Goal: Task Accomplishment & Management: Use online tool/utility

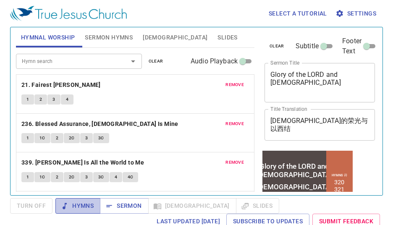
click at [80, 204] on span "Hymns" at bounding box center [77, 206] width 31 height 10
click at [386, 8] on div "Select a tutorial Settings Hymnal Worship Sermon Hymns [DEMOGRAPHIC_DATA] Slide…" at bounding box center [196, 112] width 393 height 225
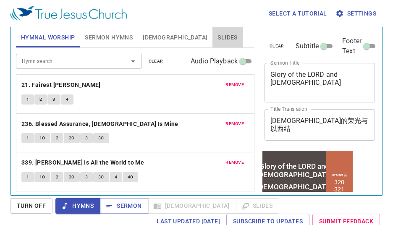
click at [218, 35] on span "Slides" at bounding box center [228, 37] width 20 height 10
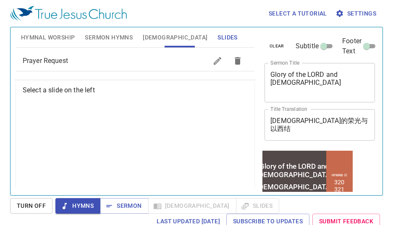
scroll to position [28, 0]
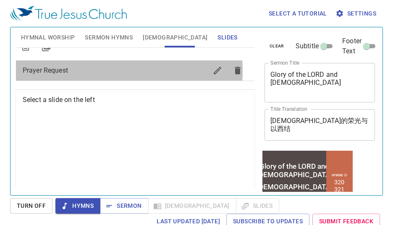
click at [94, 71] on span "Prayer Request" at bounding box center [115, 71] width 185 height 10
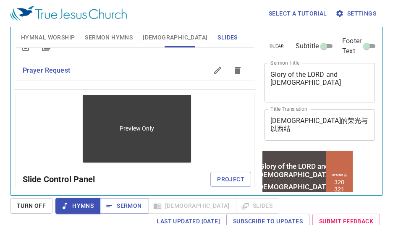
scroll to position [0, 0]
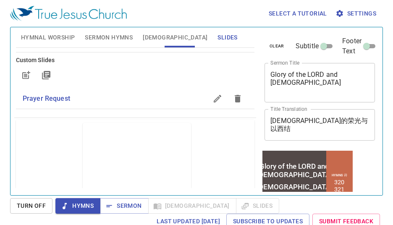
click at [117, 97] on span "Prayer Request" at bounding box center [115, 99] width 185 height 10
click at [100, 94] on span "Prayer Request" at bounding box center [115, 99] width 185 height 10
click at [130, 201] on span "Sermon" at bounding box center [124, 206] width 35 height 10
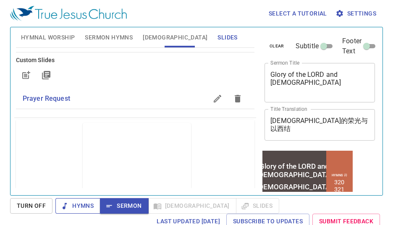
click at [84, 206] on span "Hymns" at bounding box center [77, 206] width 31 height 10
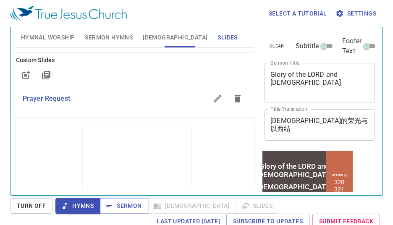
click at [71, 100] on span "Prayer Request" at bounding box center [115, 99] width 185 height 10
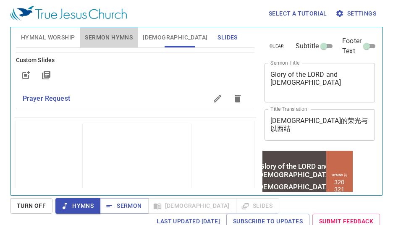
click at [93, 35] on span "Sermon Hymns" at bounding box center [109, 37] width 48 height 10
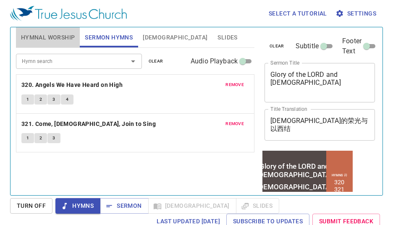
click at [58, 40] on span "Hymnal Worship" at bounding box center [48, 37] width 54 height 10
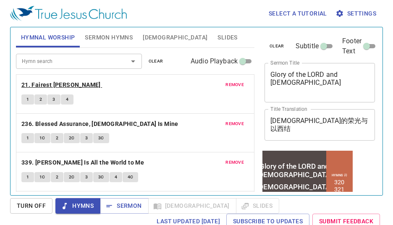
click at [79, 83] on b "21. Fairest Lord Jesus" at bounding box center [60, 85] width 79 height 10
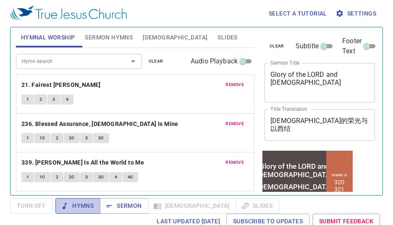
click at [79, 205] on span "Hymns" at bounding box center [77, 206] width 31 height 10
click at [8, 10] on div "Select a tutorial Settings Hymnal Worship Sermon Hymns Bible Slides Hymn search…" at bounding box center [196, 112] width 393 height 225
click at [225, 87] on span "remove" at bounding box center [234, 85] width 18 height 8
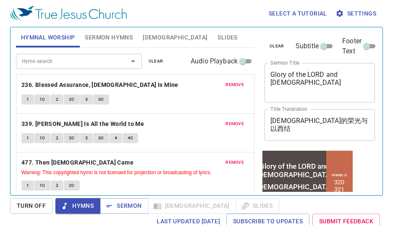
click at [225, 85] on span "remove" at bounding box center [234, 85] width 18 height 8
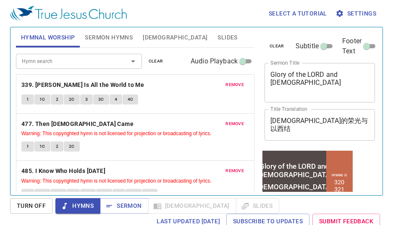
click at [225, 85] on span "remove" at bounding box center [234, 85] width 18 height 8
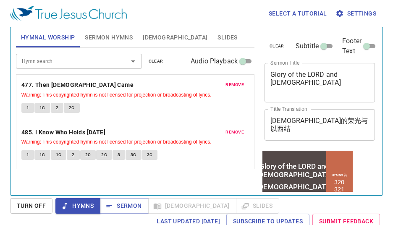
click at [222, 85] on button "remove" at bounding box center [234, 85] width 29 height 10
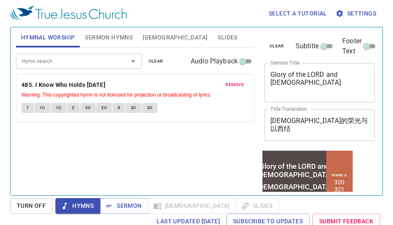
click at [227, 84] on span "remove" at bounding box center [234, 85] width 18 height 8
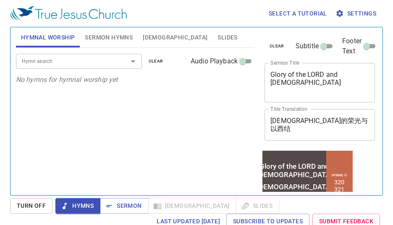
click at [52, 55] on div "Hymn search" at bounding box center [79, 61] width 126 height 15
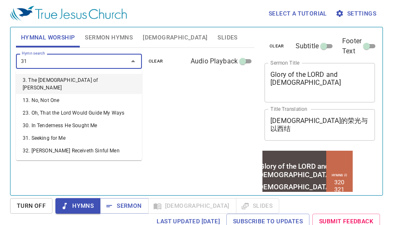
type input "317"
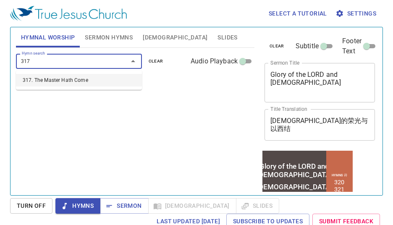
click at [50, 79] on li "317. The Master Hath Come" at bounding box center [79, 80] width 126 height 13
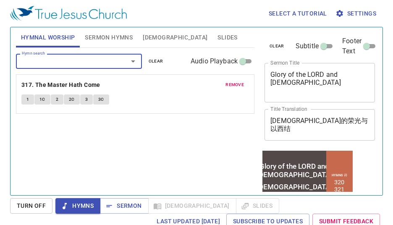
click at [78, 60] on input "Hymn search" at bounding box center [66, 61] width 96 height 10
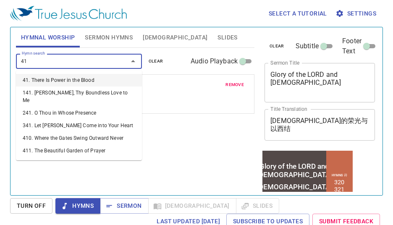
type input "419"
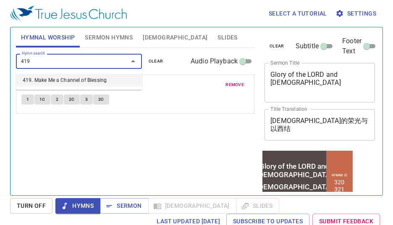
click at [73, 79] on li "419. Make Me a Channel of Blessing" at bounding box center [79, 80] width 126 height 13
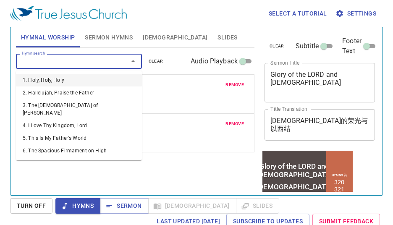
click at [70, 60] on input "Hymn search" at bounding box center [66, 61] width 96 height 10
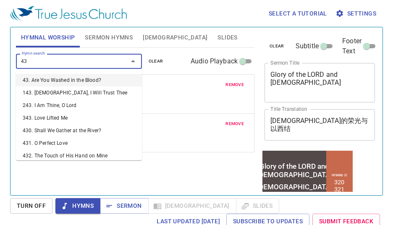
type input "430"
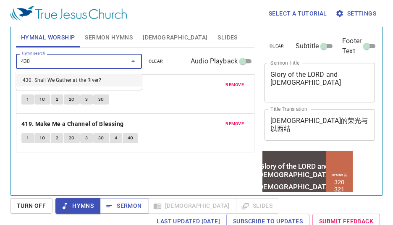
click at [48, 84] on li "430. Shall We Gather at the River?" at bounding box center [79, 80] width 126 height 13
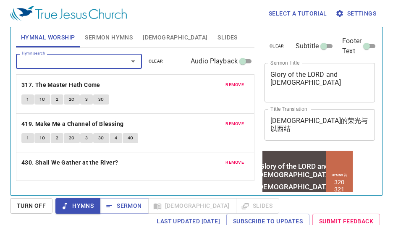
click at [48, 56] on input "Hymn search" at bounding box center [66, 61] width 96 height 10
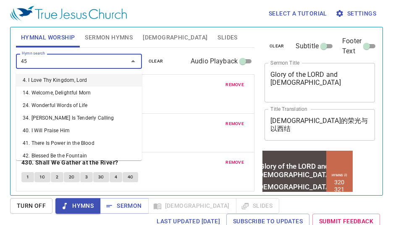
type input "458"
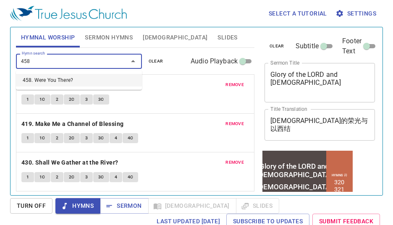
click at [43, 77] on li "458. Were You There?" at bounding box center [79, 80] width 126 height 13
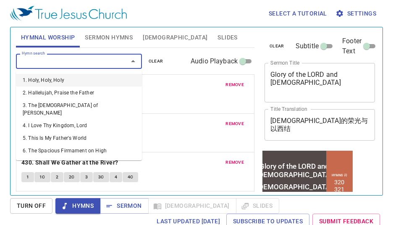
click at [42, 62] on input "Hymn search" at bounding box center [66, 61] width 96 height 10
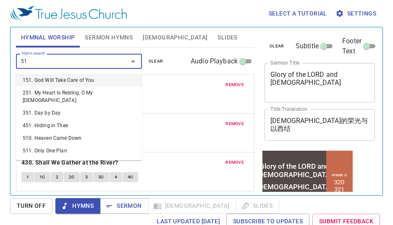
type input "518"
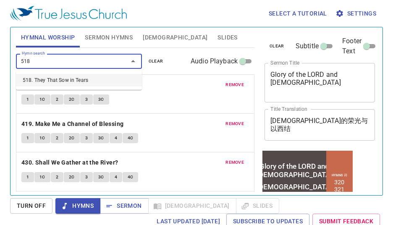
click at [40, 79] on li "518. They That Sow in Tears" at bounding box center [79, 80] width 126 height 13
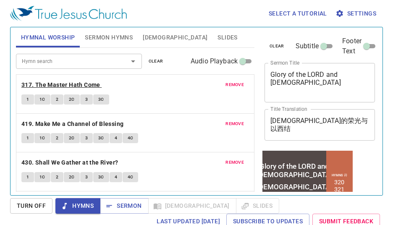
click at [48, 81] on b "317. The Master Hath Come" at bounding box center [60, 85] width 79 height 10
click at [28, 99] on span "1" at bounding box center [27, 100] width 3 height 8
click at [63, 86] on b "317. The Master Hath Come" at bounding box center [60, 85] width 79 height 10
click at [27, 100] on span "1" at bounding box center [27, 100] width 3 height 8
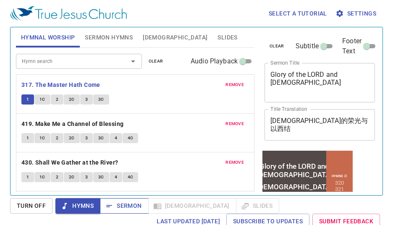
click at [129, 207] on span "Sermon" at bounding box center [124, 206] width 35 height 10
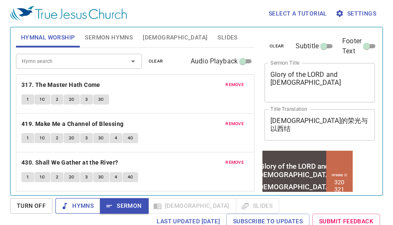
click at [88, 205] on span "Hymns" at bounding box center [77, 206] width 31 height 10
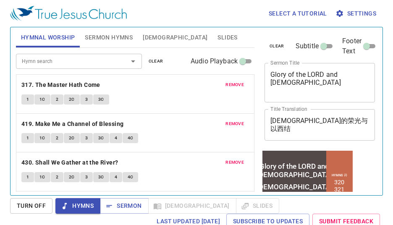
click at [29, 173] on button "1" at bounding box center [27, 177] width 13 height 10
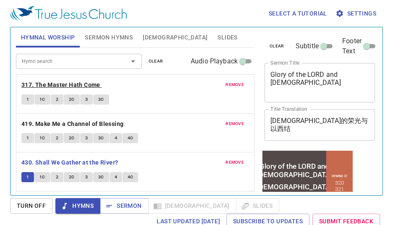
click at [58, 84] on b "317. The Master Hath Come" at bounding box center [60, 85] width 79 height 10
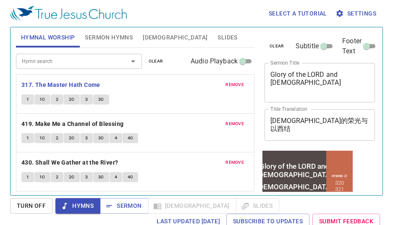
click at [53, 98] on button "2" at bounding box center [57, 99] width 13 height 10
click at [72, 97] on span "2C" at bounding box center [72, 100] width 6 height 8
click at [84, 97] on button "3" at bounding box center [86, 99] width 13 height 10
click at [213, 12] on div "Select a tutorial Settings" at bounding box center [195, 13] width 370 height 27
click at [98, 97] on span "3C" at bounding box center [101, 100] width 6 height 8
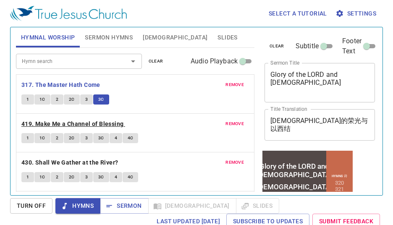
click at [90, 121] on b "419. Make Me a Channel of Blessing" at bounding box center [72, 124] width 102 height 10
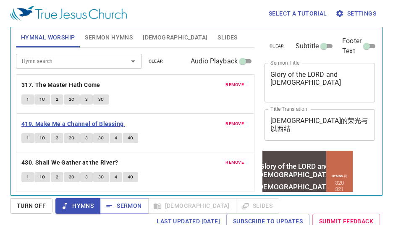
click at [25, 120] on b "419. Make Me a Channel of Blessing" at bounding box center [72, 124] width 102 height 10
click at [29, 139] on span "1" at bounding box center [27, 138] width 3 height 8
click at [41, 135] on span "1C" at bounding box center [42, 138] width 6 height 8
click at [55, 139] on button "2" at bounding box center [57, 138] width 13 height 10
click at [71, 137] on span "2C" at bounding box center [72, 138] width 6 height 8
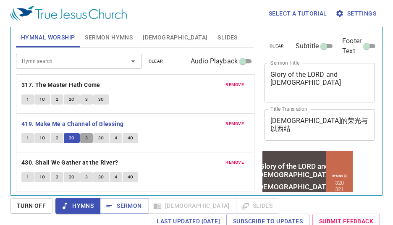
click at [88, 136] on button "3" at bounding box center [86, 138] width 13 height 10
click at [104, 136] on button "3C" at bounding box center [101, 138] width 16 height 10
click at [115, 139] on span "4" at bounding box center [116, 138] width 3 height 8
click at [133, 139] on button "4C" at bounding box center [131, 138] width 16 height 10
click at [68, 161] on b "430. Shall We Gather at the River?" at bounding box center [69, 162] width 97 height 10
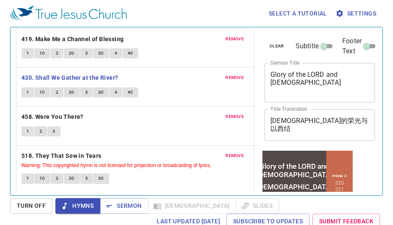
scroll to position [86, 0]
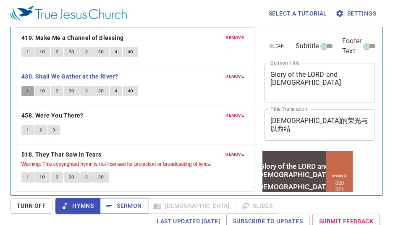
click at [26, 92] on button "1" at bounding box center [27, 91] width 13 height 10
click at [40, 91] on span "1C" at bounding box center [42, 91] width 6 height 8
click at [57, 92] on span "2" at bounding box center [57, 91] width 3 height 8
click at [76, 94] on button "2C" at bounding box center [72, 91] width 16 height 10
click at [89, 92] on button "3" at bounding box center [86, 91] width 13 height 10
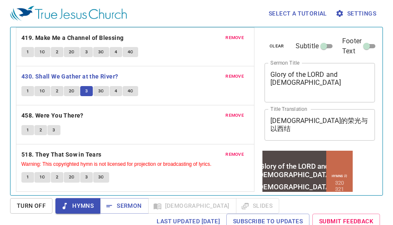
click at [104, 90] on button "3C" at bounding box center [101, 91] width 16 height 10
click at [113, 92] on button "4" at bounding box center [116, 91] width 13 height 10
click at [131, 92] on span "4C" at bounding box center [131, 91] width 6 height 8
click at [66, 113] on b "458. Were You There?" at bounding box center [52, 115] width 62 height 10
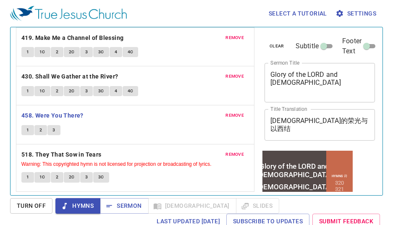
click at [29, 125] on button "1" at bounding box center [27, 130] width 13 height 10
click at [43, 130] on button "2" at bounding box center [40, 130] width 13 height 10
click at [55, 130] on button "3" at bounding box center [53, 130] width 13 height 10
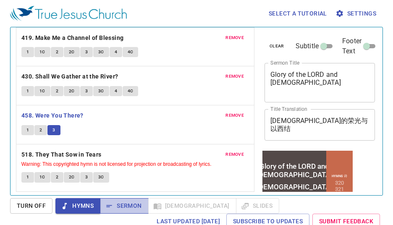
click at [128, 199] on button "Sermon" at bounding box center [124, 206] width 48 height 16
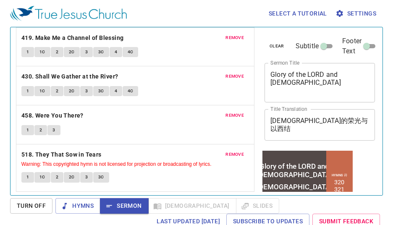
click at [183, 117] on p "458. Were You There?" at bounding box center [135, 115] width 228 height 10
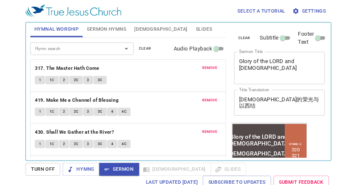
scroll to position [0, 0]
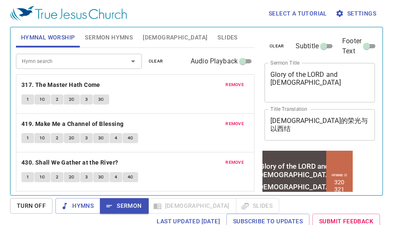
click at [106, 43] on button "Sermon Hymns" at bounding box center [109, 37] width 58 height 20
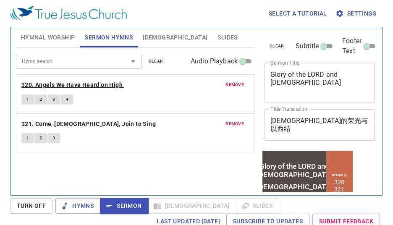
click at [81, 86] on b "320. Angels We Have Heard on High" at bounding box center [71, 85] width 101 height 10
click at [25, 98] on button "1" at bounding box center [27, 99] width 13 height 10
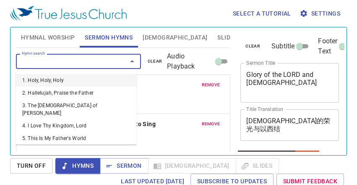
click at [91, 59] on input "Hymn search" at bounding box center [65, 61] width 95 height 10
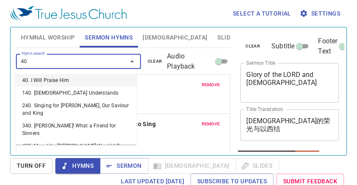
type input "404"
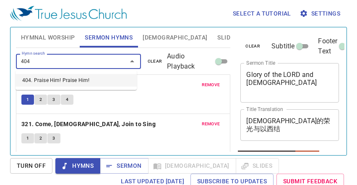
click at [49, 81] on li "404. Praise Him! Praise Him!" at bounding box center [76, 80] width 121 height 13
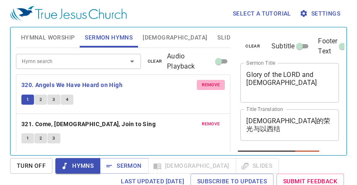
click at [213, 83] on span "remove" at bounding box center [211, 85] width 18 height 8
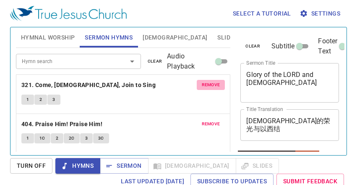
click at [211, 80] on button "remove" at bounding box center [211, 85] width 29 height 10
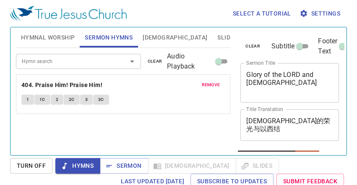
click at [72, 99] on span "2C" at bounding box center [72, 100] width 6 height 8
click at [90, 104] on button "3" at bounding box center [86, 99] width 13 height 10
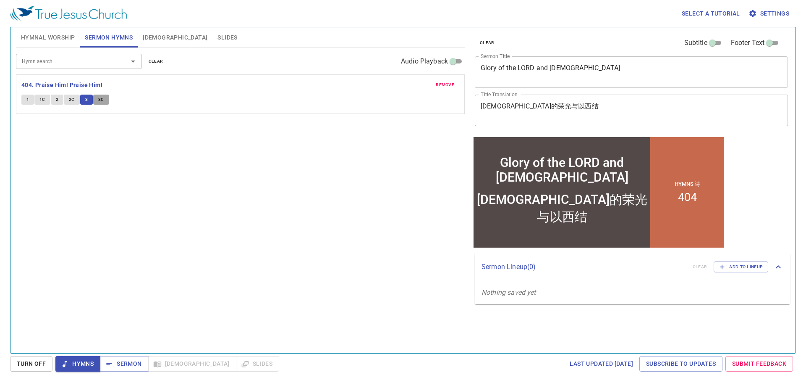
click at [100, 99] on span "3C" at bounding box center [101, 100] width 6 height 8
click at [357, 71] on textarea "Glory of the LORD and Ezekiel" at bounding box center [631, 72] width 301 height 16
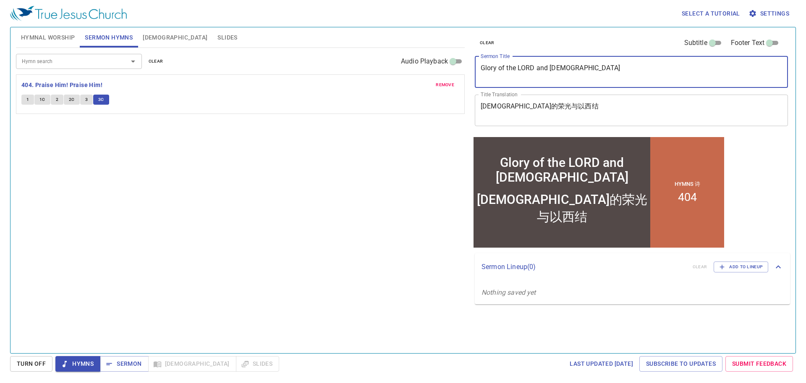
drag, startPoint x: 582, startPoint y: 71, endPoint x: 384, endPoint y: 57, distance: 198.3
click at [357, 56] on div "Hymnal Worship Sermon Hymns Bible Slides Hymn search Hymn search clear Audio Pl…" at bounding box center [403, 186] width 781 height 325
paste textarea "Man 神的荣光与人"
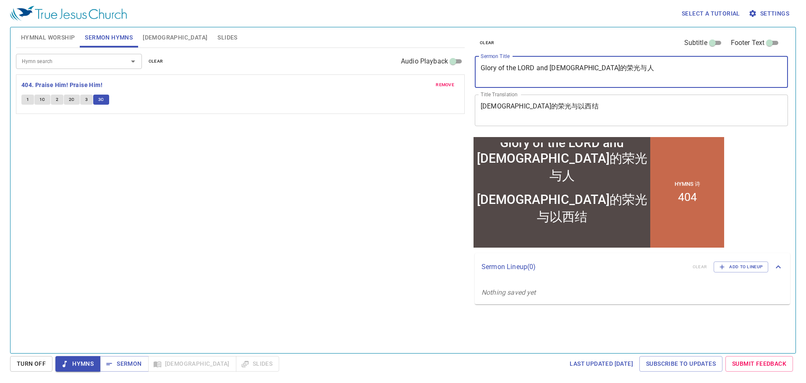
drag, startPoint x: 567, startPoint y: 71, endPoint x: 619, endPoint y: 67, distance: 52.2
click at [357, 67] on textarea "Glory of the LORD and Man 神的荣光与人" at bounding box center [631, 72] width 301 height 16
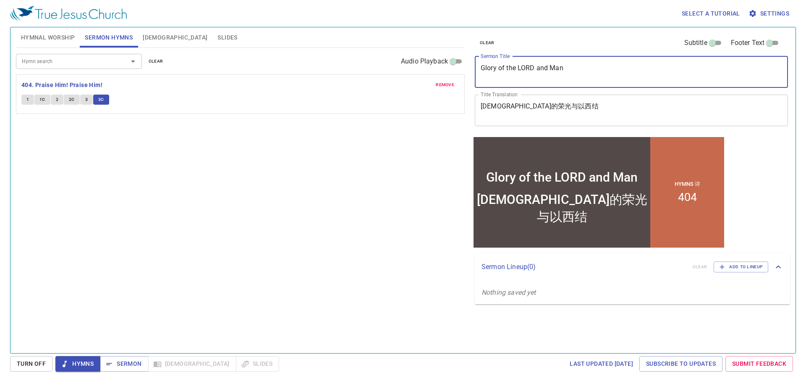
type textarea "Glory of the LORD and Man"
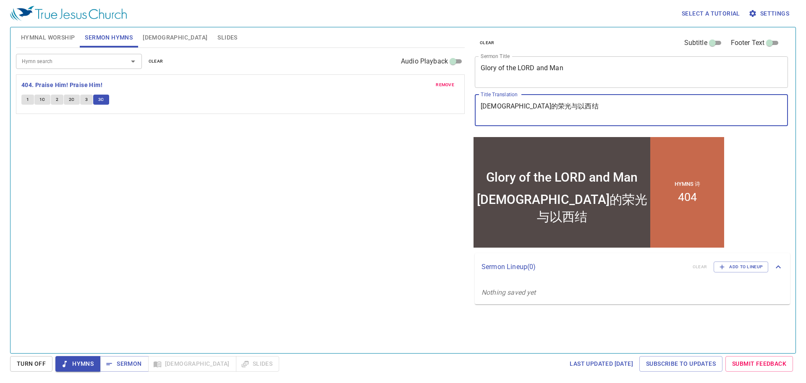
drag, startPoint x: 561, startPoint y: 106, endPoint x: 414, endPoint y: 99, distance: 147.5
click at [357, 99] on div "Hymnal Worship Sermon Hymns Bible Slides Hymn search Hymn search clear Audio Pl…" at bounding box center [403, 186] width 781 height 325
paste textarea
type textarea "[DEMOGRAPHIC_DATA]的荣光与人"
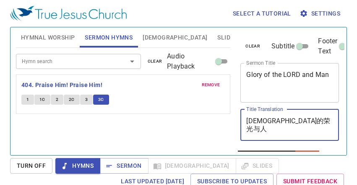
type textarea "[DEMOGRAPHIC_DATA]的荣光与人"
click at [88, 104] on button "3" at bounding box center [86, 99] width 13 height 10
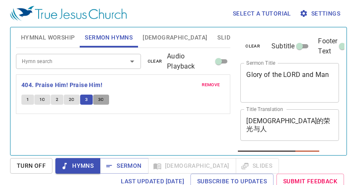
click at [105, 104] on button "3C" at bounding box center [101, 99] width 16 height 10
click at [212, 40] on button "Slides" at bounding box center [227, 37] width 30 height 20
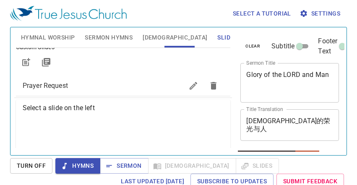
scroll to position [95, 0]
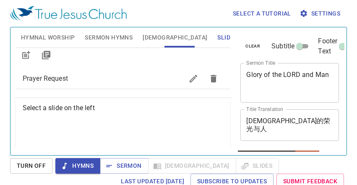
click at [112, 84] on div "Prayer Request" at bounding box center [123, 78] width 215 height 20
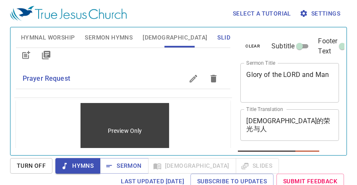
scroll to position [67, 0]
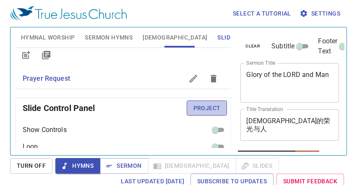
click at [187, 111] on button "Project" at bounding box center [207, 108] width 41 height 16
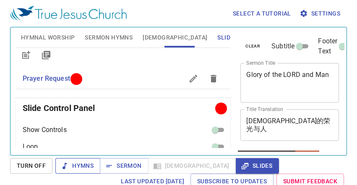
click at [86, 166] on span "Hymns" at bounding box center [77, 165] width 31 height 10
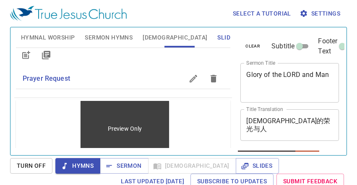
scroll to position [0, 0]
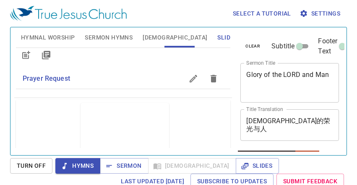
click at [71, 40] on span "Hymnal Worship" at bounding box center [48, 37] width 54 height 10
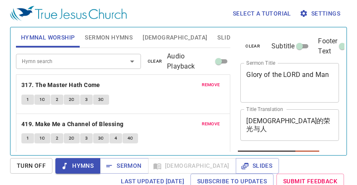
click at [97, 43] on button "Sermon Hymns" at bounding box center [109, 37] width 58 height 20
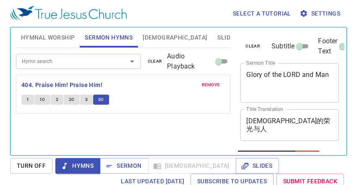
click at [102, 97] on span "3C" at bounding box center [101, 100] width 6 height 8
click at [122, 160] on button "Sermon" at bounding box center [124, 166] width 48 height 16
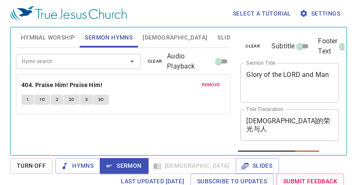
click at [93, 63] on input "Hymn search" at bounding box center [65, 61] width 95 height 10
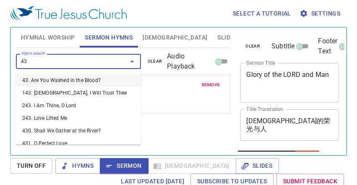
type input "437"
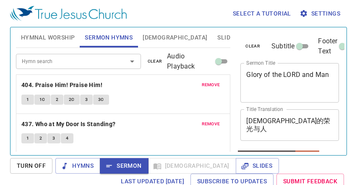
click at [225, 85] on div "Hymnal Worship Sermon Hymns Bible Slides Hymn search Hymn search clear Audio Pl…" at bounding box center [124, 88] width 222 height 128
click at [154, 34] on span "[DEMOGRAPHIC_DATA]" at bounding box center [175, 37] width 65 height 10
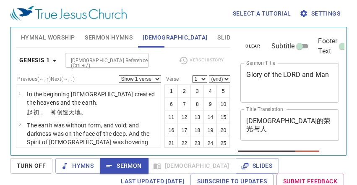
click at [28, 61] on b "Genesis 1" at bounding box center [34, 60] width 31 height 10
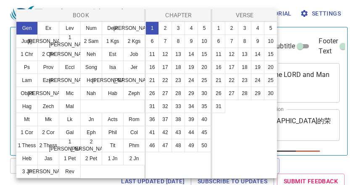
click at [47, 84] on button "Ezek" at bounding box center [48, 79] width 22 height 13
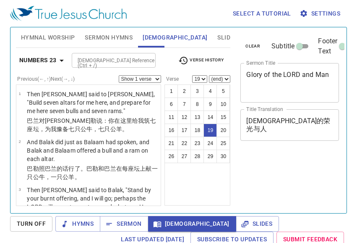
select select "19"
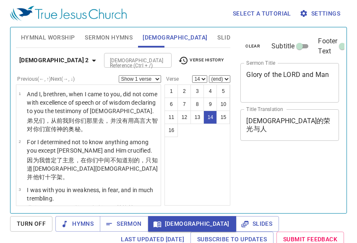
select select "14"
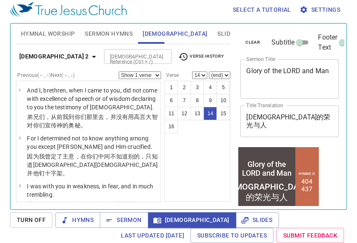
scroll to position [615, 0]
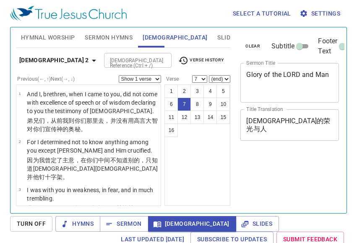
select select "7"
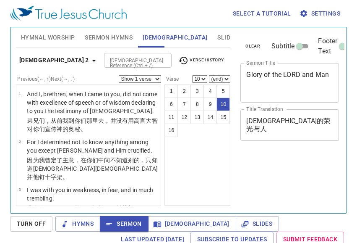
select select "10"
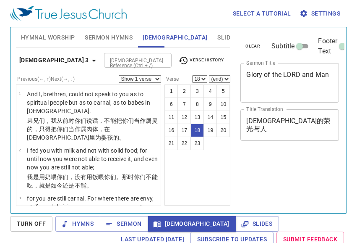
select select "18"
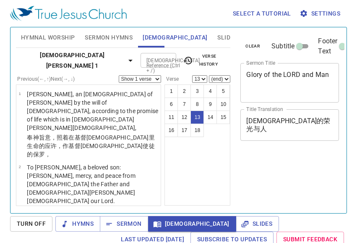
select select "13"
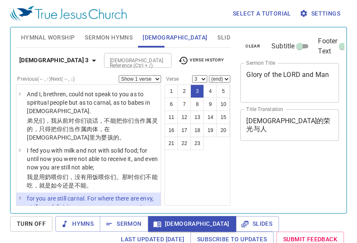
select select "3"
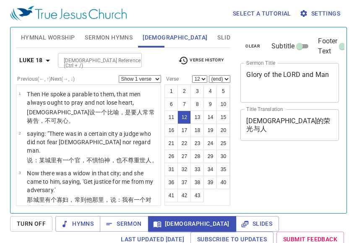
select select "12"
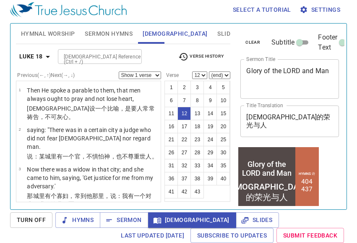
scroll to position [456, 0]
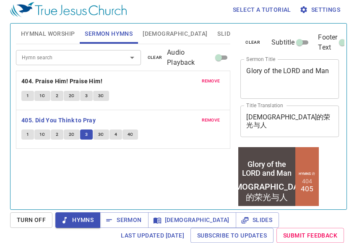
scroll to position [4, 0]
click at [102, 135] on span "3C" at bounding box center [101, 135] width 6 height 8
click at [113, 133] on button "4" at bounding box center [116, 134] width 13 height 10
click at [132, 134] on span "4C" at bounding box center [131, 135] width 6 height 8
click at [130, 221] on span "Sermon" at bounding box center [124, 220] width 35 height 10
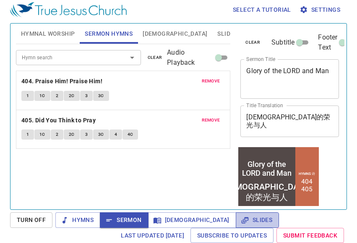
click at [243, 218] on span "Slides" at bounding box center [258, 220] width 30 height 10
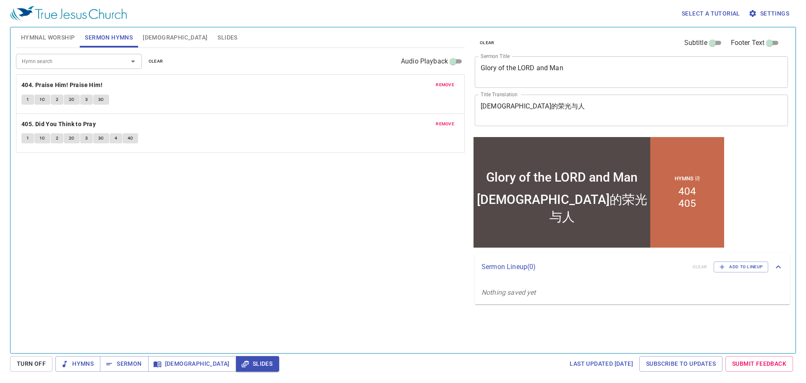
click at [218, 36] on span "Slides" at bounding box center [228, 37] width 20 height 10
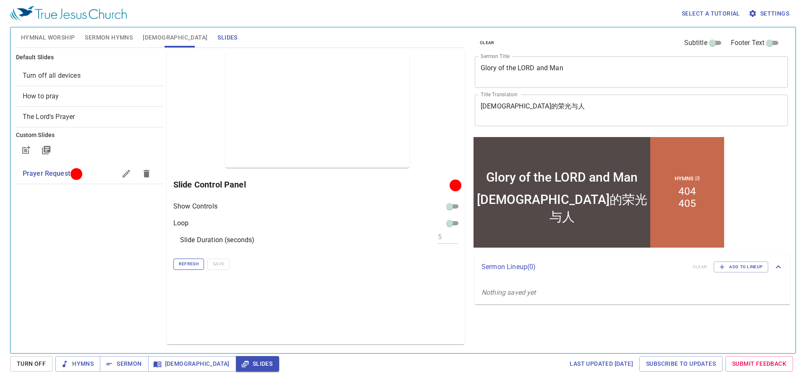
click at [187, 242] on span "Refresh" at bounding box center [189, 264] width 20 height 8
click at [183, 242] on span "Refresh" at bounding box center [189, 264] width 20 height 8
click at [184, 242] on span "Refresh" at bounding box center [189, 264] width 20 height 8
